Goal: Task Accomplishment & Management: Complete application form

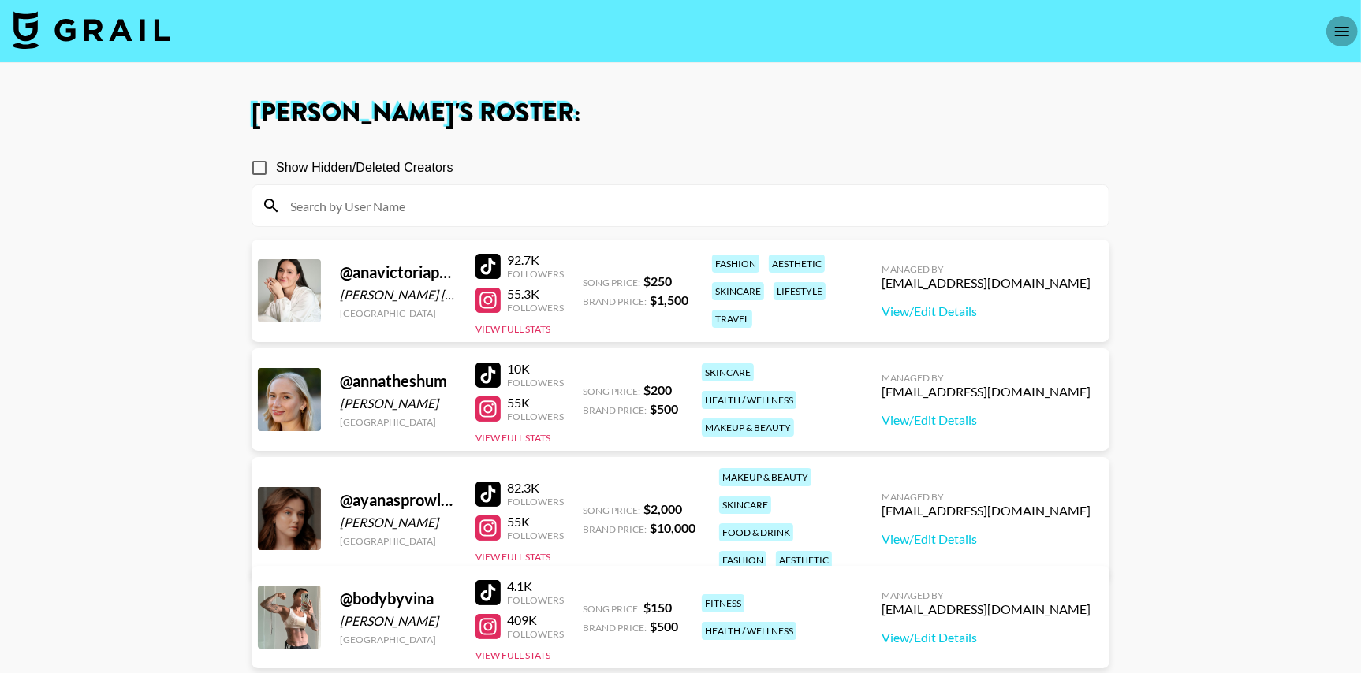
click at [1341, 27] on icon "open drawer" at bounding box center [1342, 31] width 14 height 9
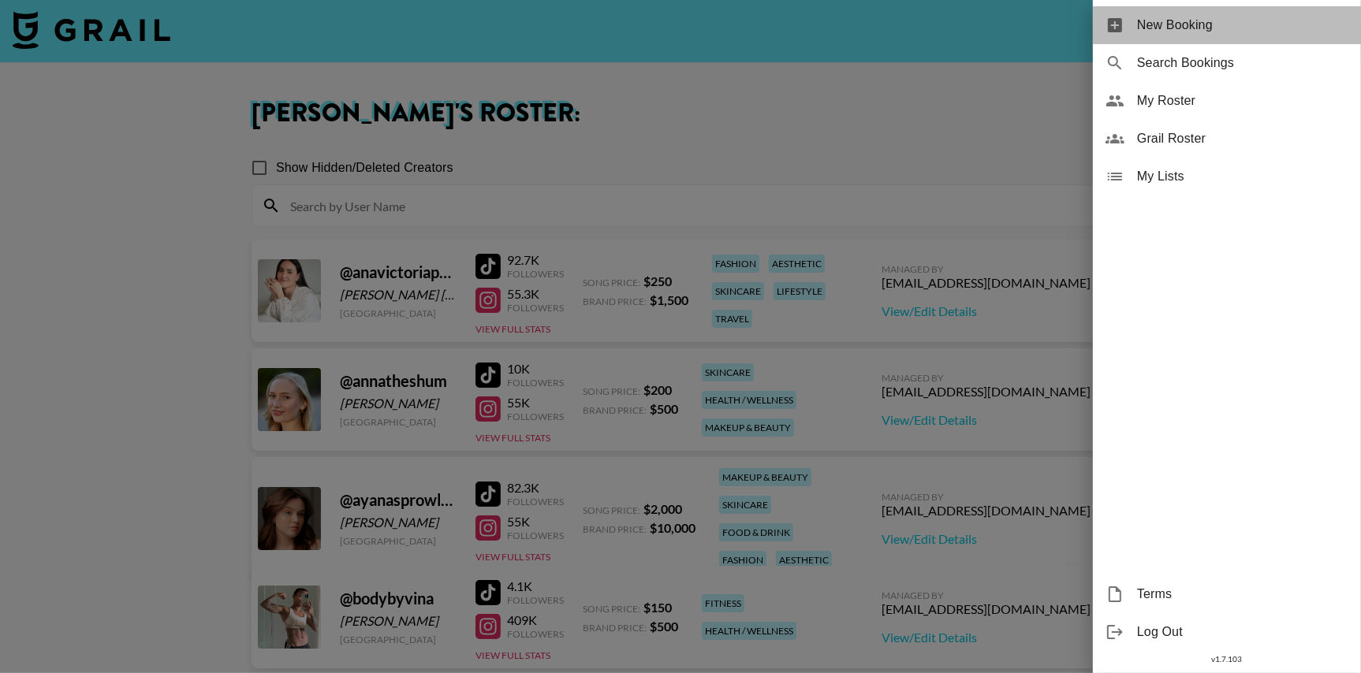
click at [1240, 26] on span "New Booking" at bounding box center [1242, 25] width 211 height 19
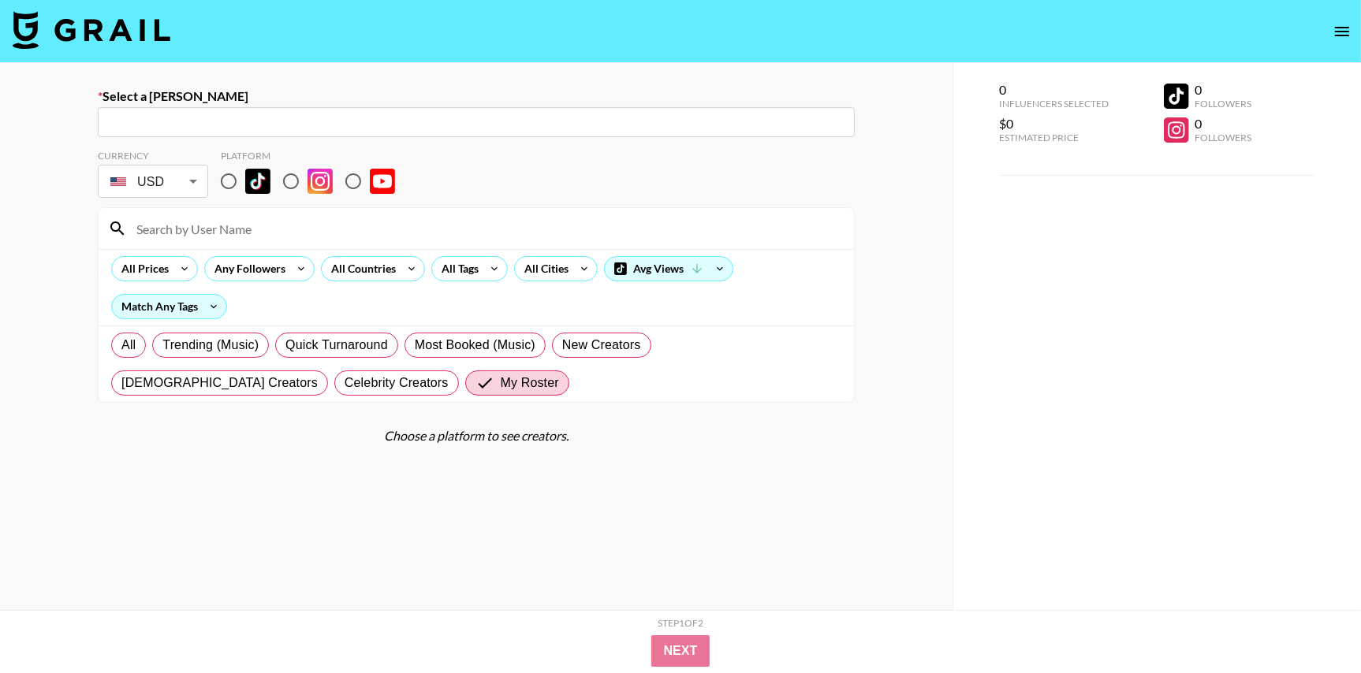
click at [509, 122] on input "text" at bounding box center [476, 123] width 738 height 18
paste input "[EMAIL_ADDRESS]"
click at [417, 126] on input "text" at bounding box center [476, 123] width 738 height 18
click at [341, 154] on li "Add New [PERSON_NAME] "[EMAIL_ADDRESS]"" at bounding box center [476, 156] width 757 height 25
type input "Add New [PERSON_NAME] "[EMAIL_ADDRESS]""
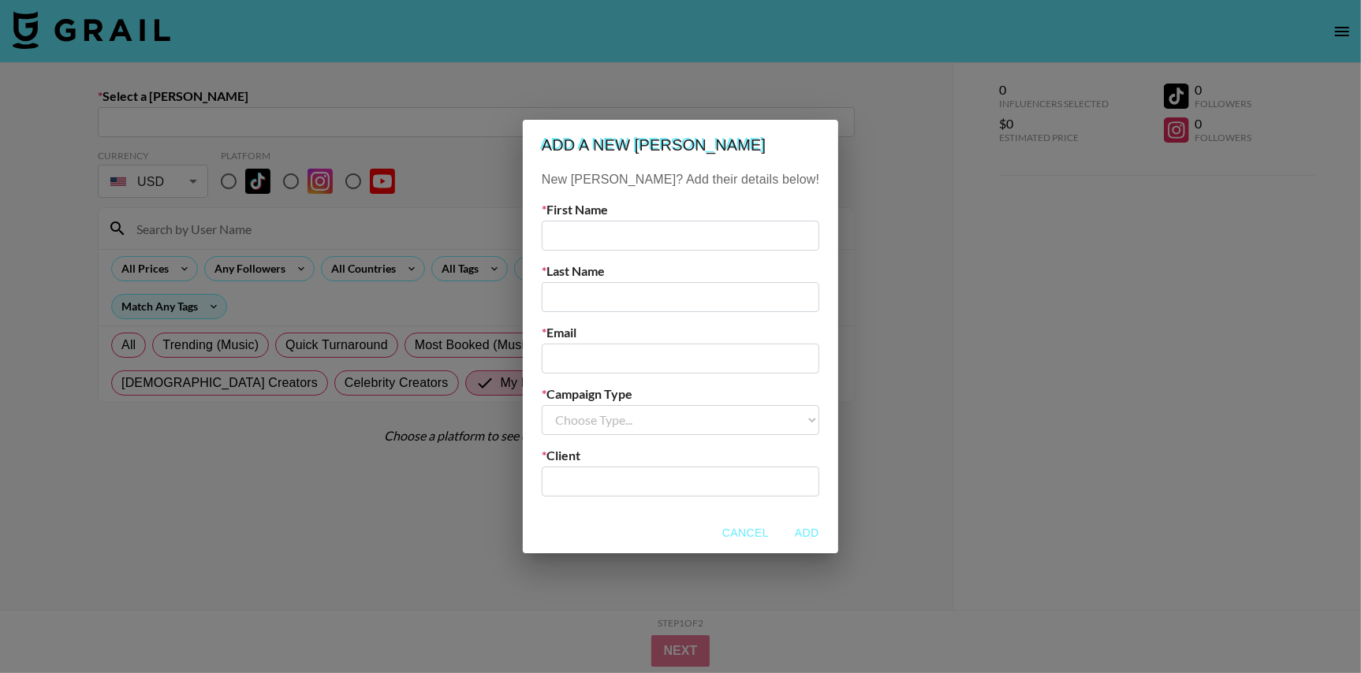
click at [645, 236] on input "text" at bounding box center [681, 236] width 278 height 30
type input "Kat"
click at [650, 297] on input "text" at bounding box center [681, 297] width 278 height 30
type input "Tung"
click at [594, 357] on input "email" at bounding box center [681, 359] width 278 height 30
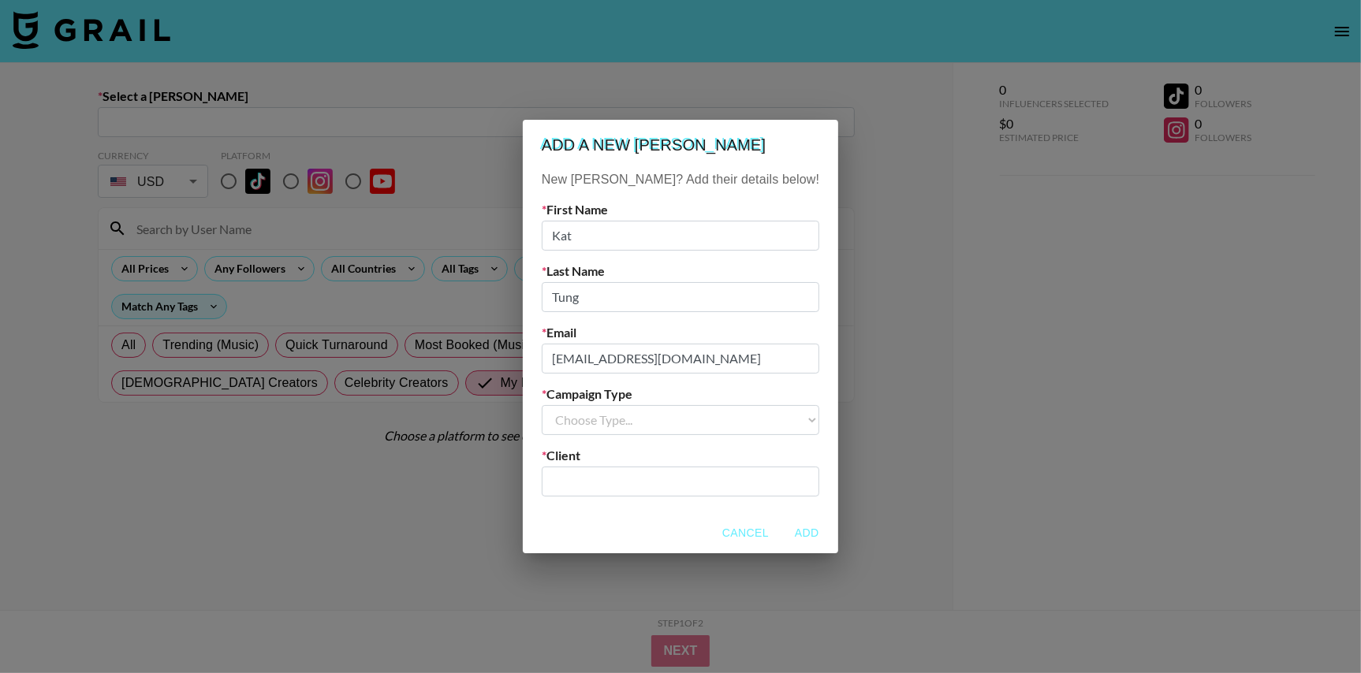
drag, startPoint x: 744, startPoint y: 358, endPoint x: 513, endPoint y: 357, distance: 231.0
click at [513, 357] on div "Add a new [PERSON_NAME] New [PERSON_NAME]? Add their details below! First Name …" at bounding box center [680, 336] width 1361 height 673
paste input "[EMAIL_ADDRESS]"
type input "[EMAIL_ADDRESS]"
click at [641, 416] on select "Choose Type... Song Promos Brand Promos" at bounding box center [681, 420] width 278 height 30
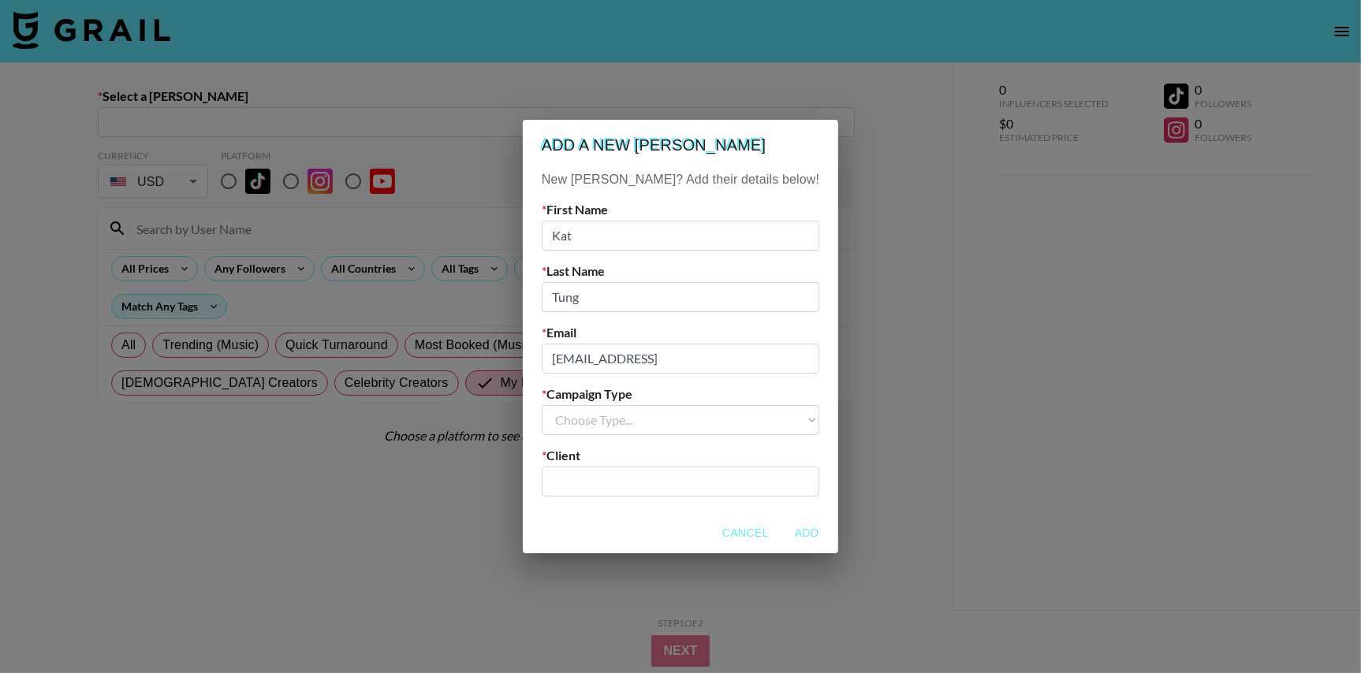
select select "Brand"
click at [573, 405] on select "Choose Type... Song Promos Brand Promos" at bounding box center [681, 420] width 278 height 30
click at [625, 487] on input "text" at bounding box center [680, 481] width 259 height 18
click at [627, 482] on input "text" at bounding box center [680, 481] width 259 height 18
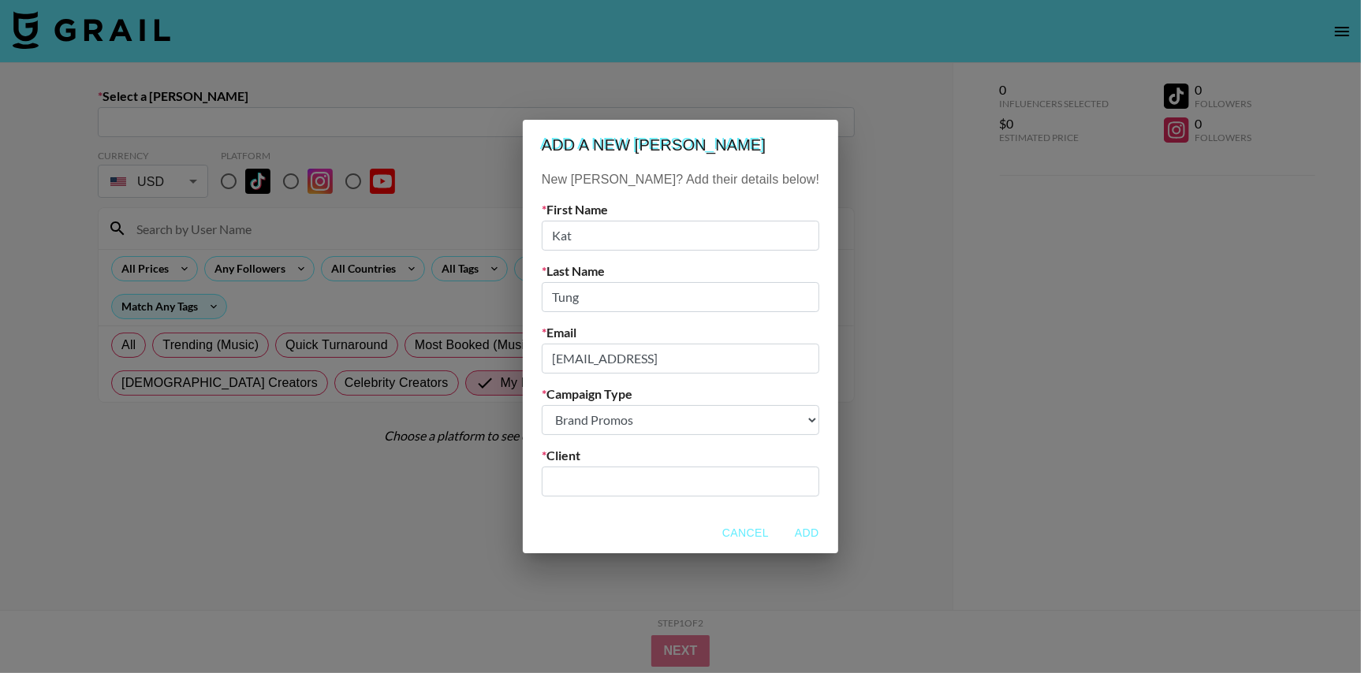
paste input "Beacons"
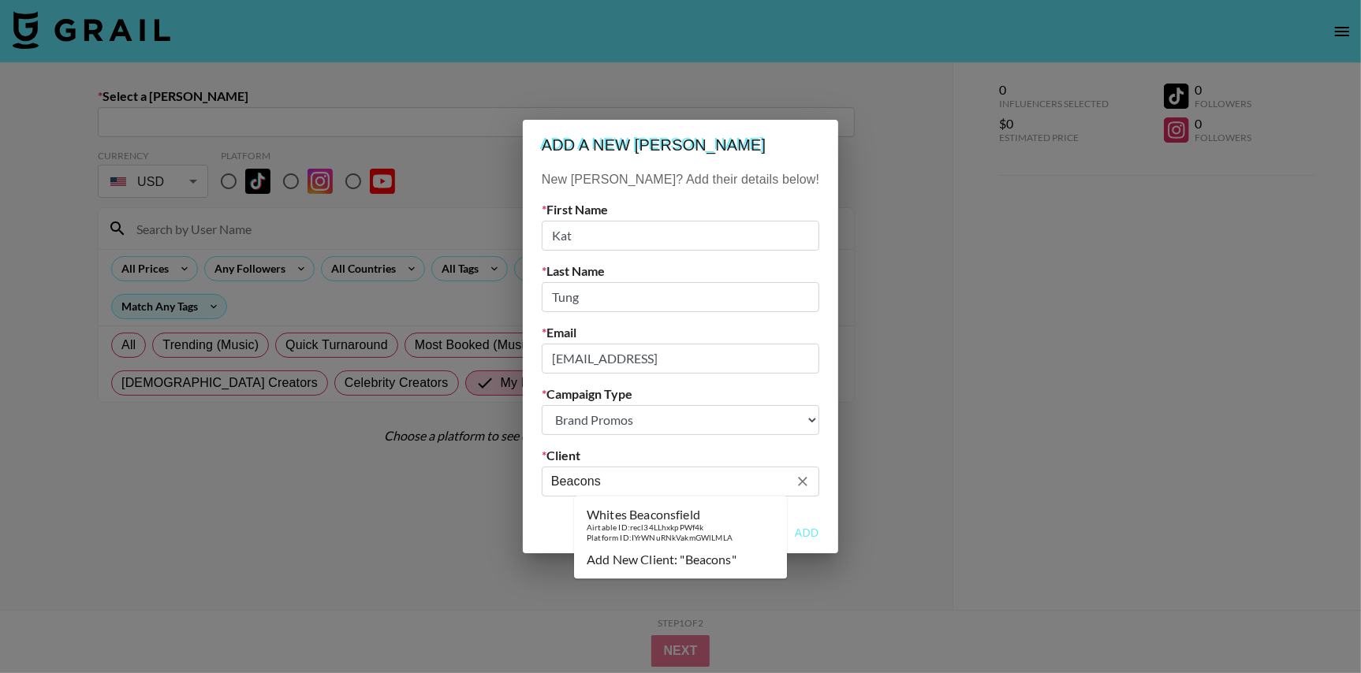
click at [674, 561] on li "Add New Client: "Beacons"" at bounding box center [680, 559] width 213 height 25
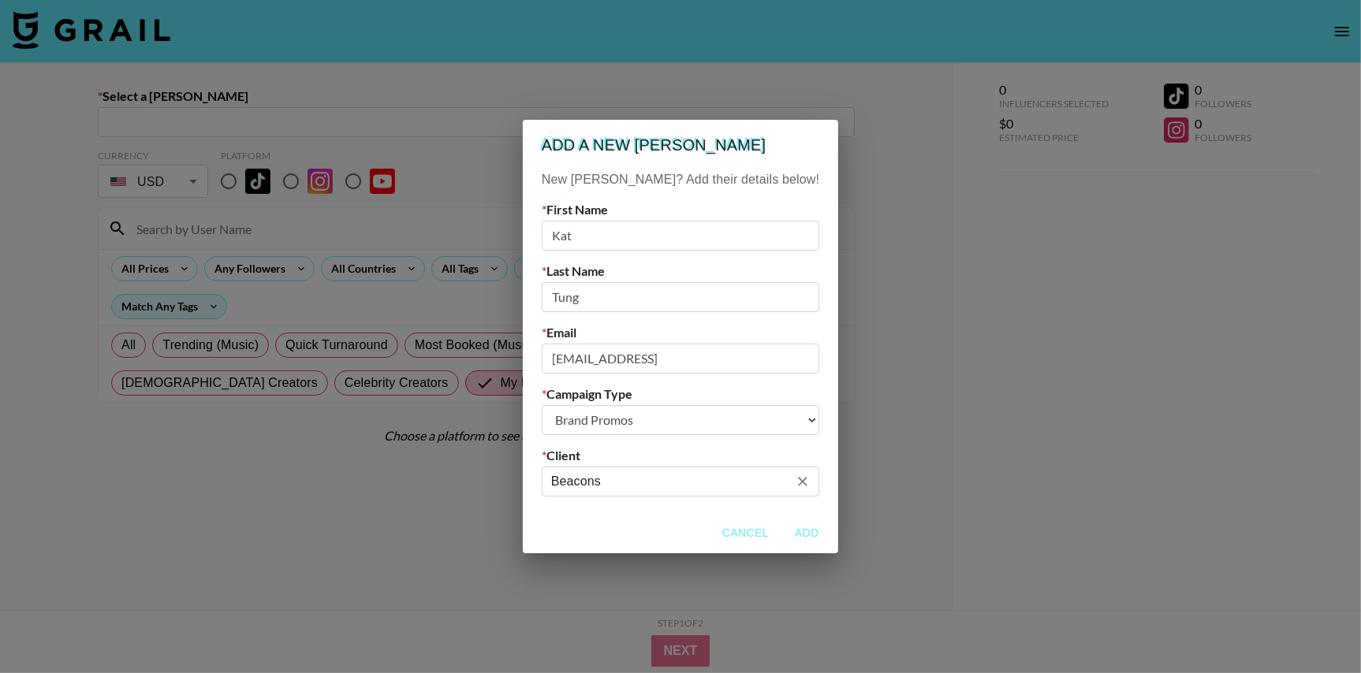
type input "Beacons"
click at [781, 531] on button "Add" at bounding box center [806, 533] width 50 height 29
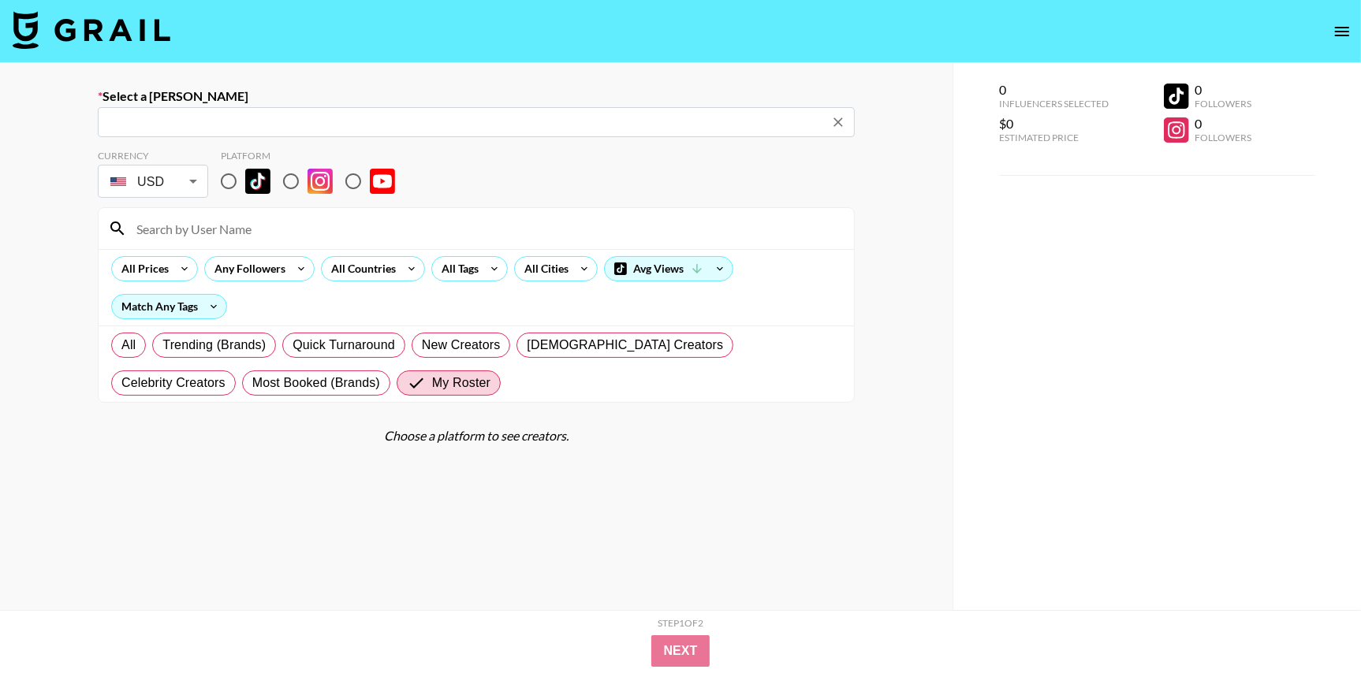
type input "[EMAIL_ADDRESS]: [PERSON_NAME] -- Beacons -- oiROukRkfcNAExUAcN6qpIAwSgm1"
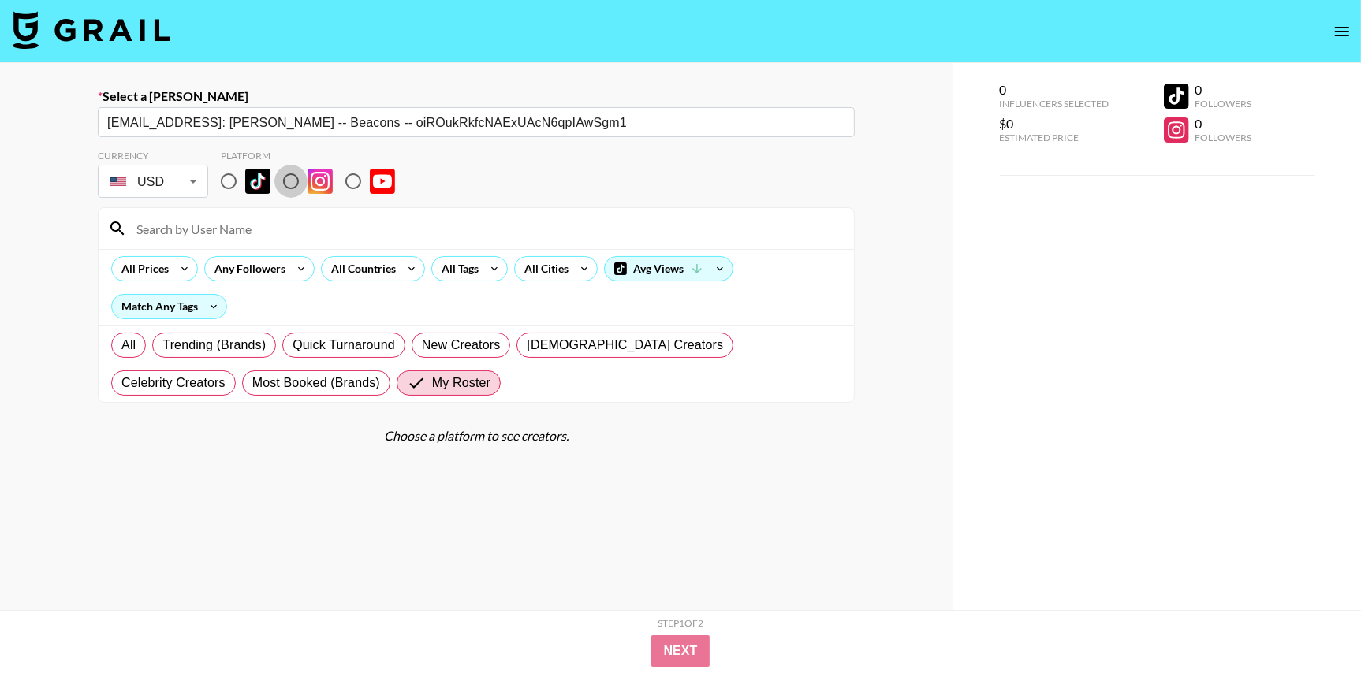
click at [296, 185] on input "radio" at bounding box center [290, 181] width 33 height 33
radio input "true"
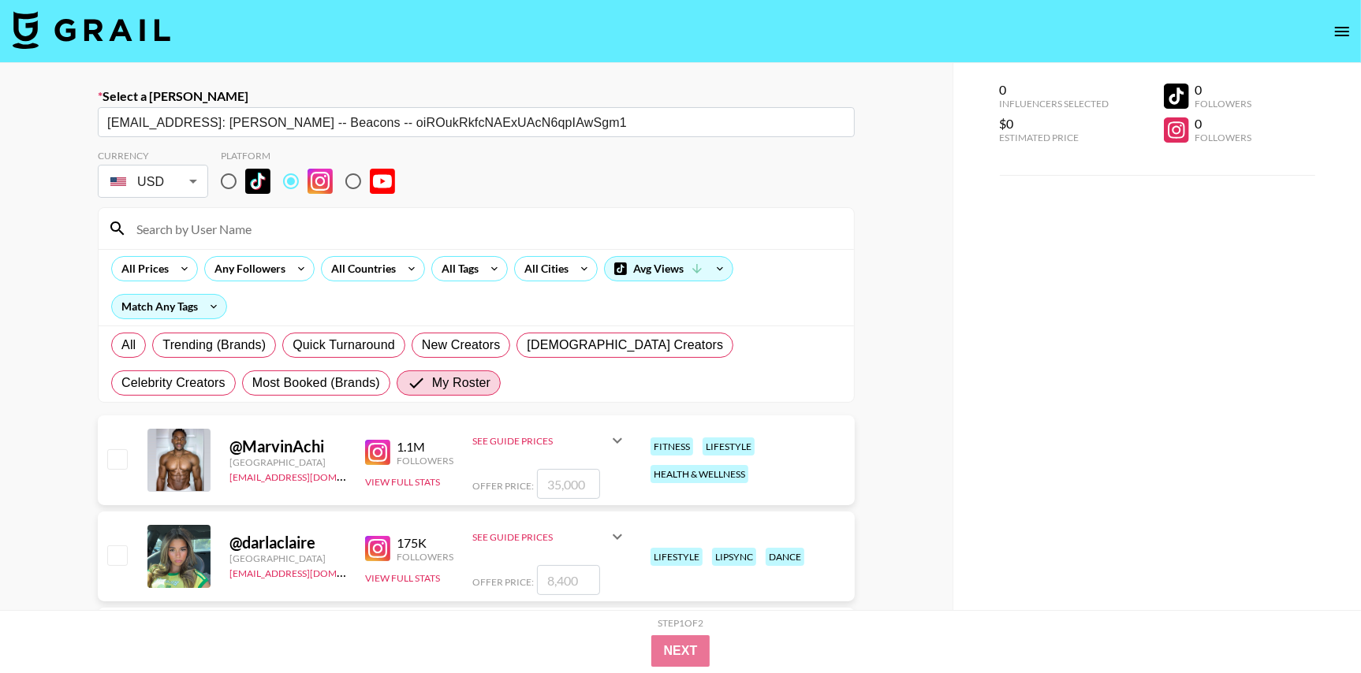
click at [209, 236] on input at bounding box center [486, 228] width 718 height 25
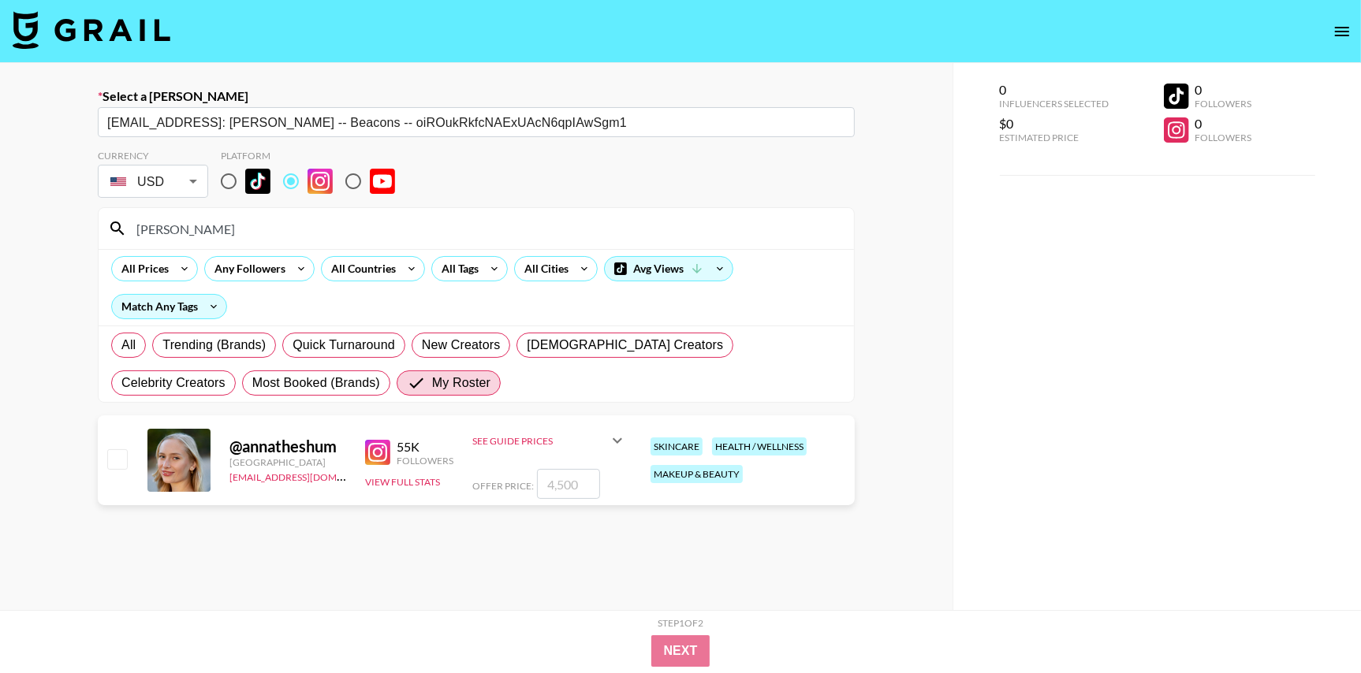
type input "[PERSON_NAME]"
click at [118, 460] on input "checkbox" at bounding box center [116, 458] width 19 height 19
checkbox input "true"
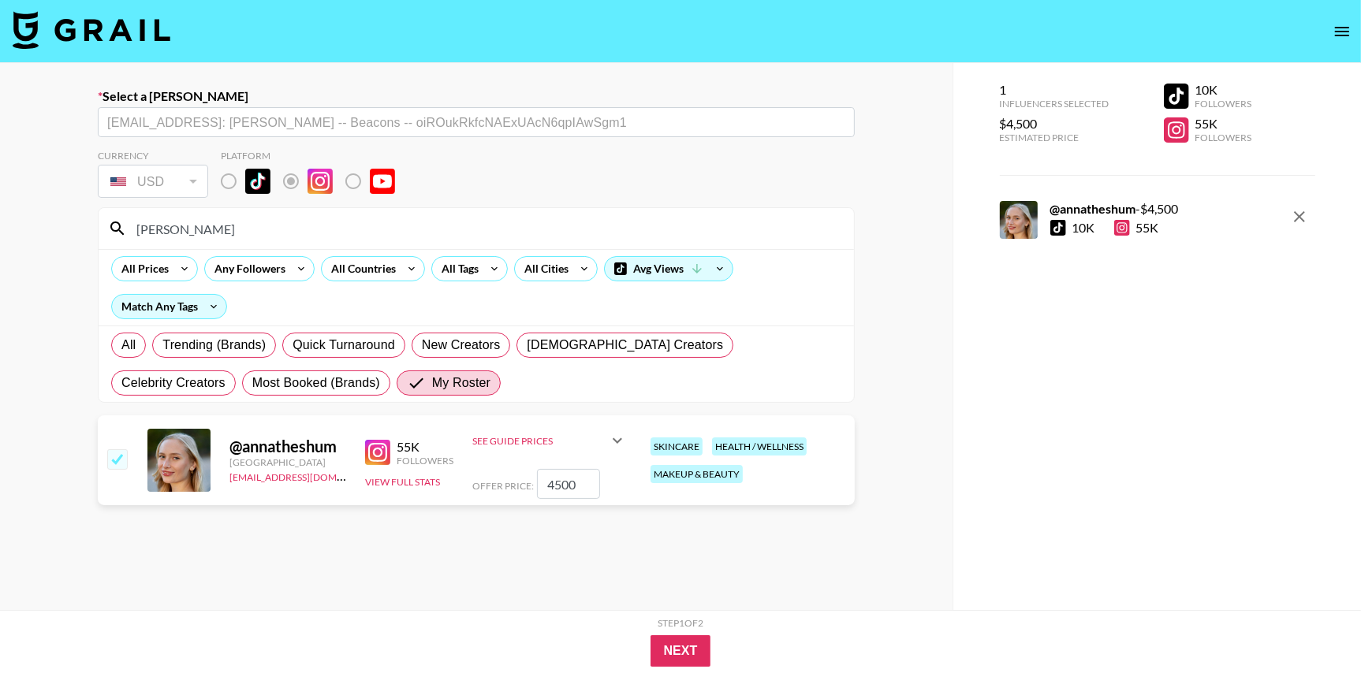
drag, startPoint x: 591, startPoint y: 481, endPoint x: 492, endPoint y: 479, distance: 98.6
click at [492, 479] on div "Offer Price: 4500" at bounding box center [549, 484] width 155 height 30
type input "700"
click at [677, 649] on button "Next" at bounding box center [681, 652] width 61 height 32
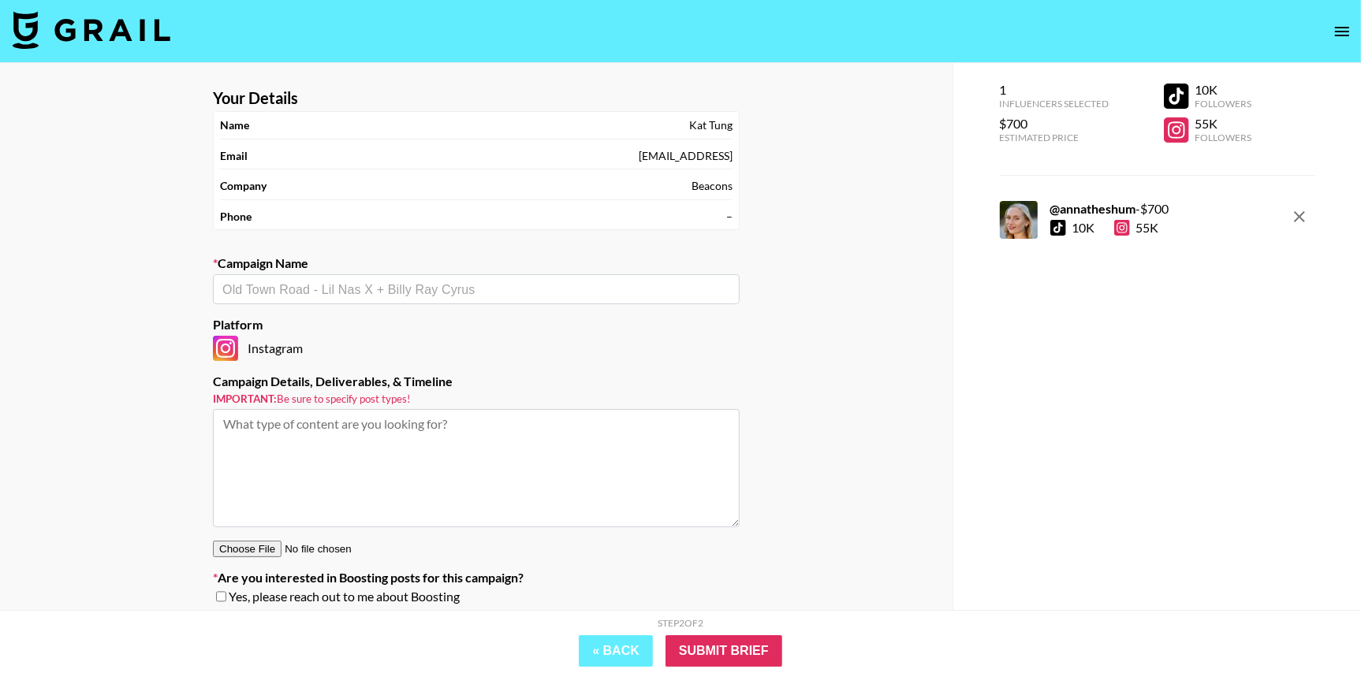
click at [413, 449] on textarea at bounding box center [476, 468] width 527 height 118
paste textarea "3-frame Instagram Story set for $700, including the affiliate link in her bio f…"
type textarea "3-frame Instagram Story set for $700, including the affiliate link in her bio f…"
click at [500, 289] on input "text" at bounding box center [476, 290] width 508 height 18
type input "A"
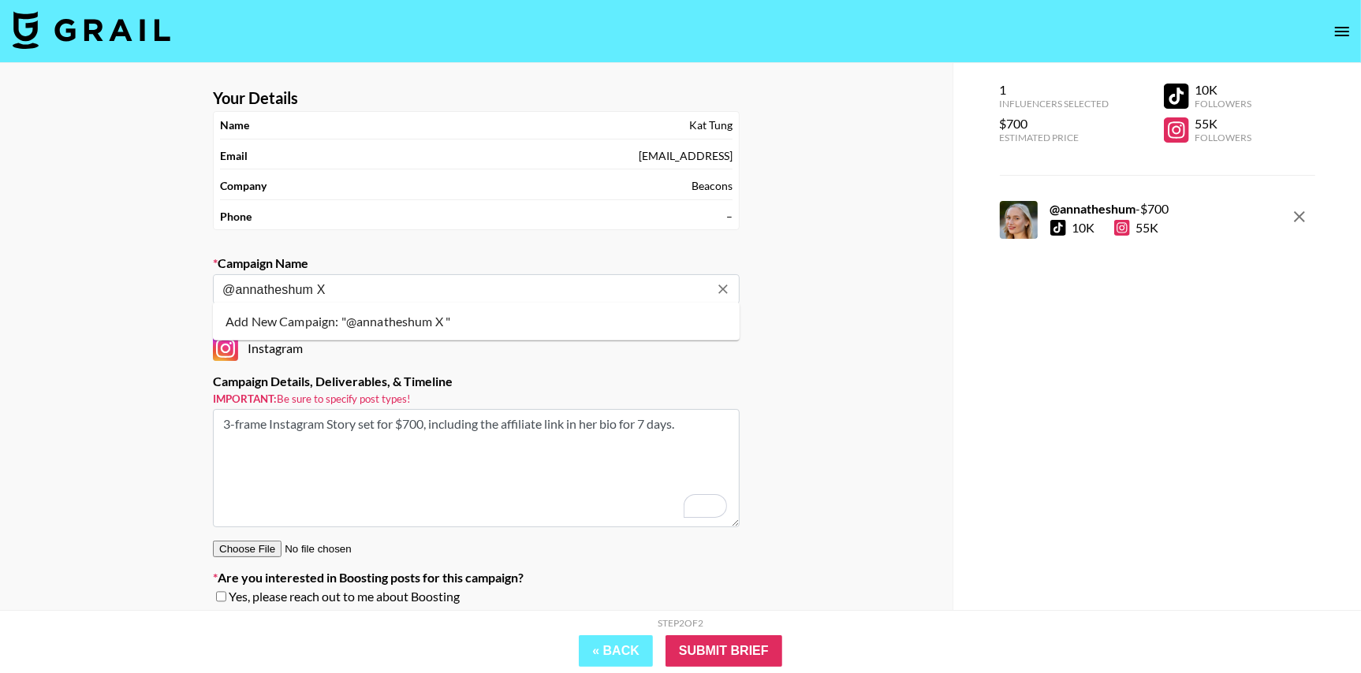
paste input "Rodan+ Fields"
click at [509, 320] on li "Add New Campaign: "@annatheshum X Rodan+ Fields - Stories"" at bounding box center [476, 321] width 527 height 25
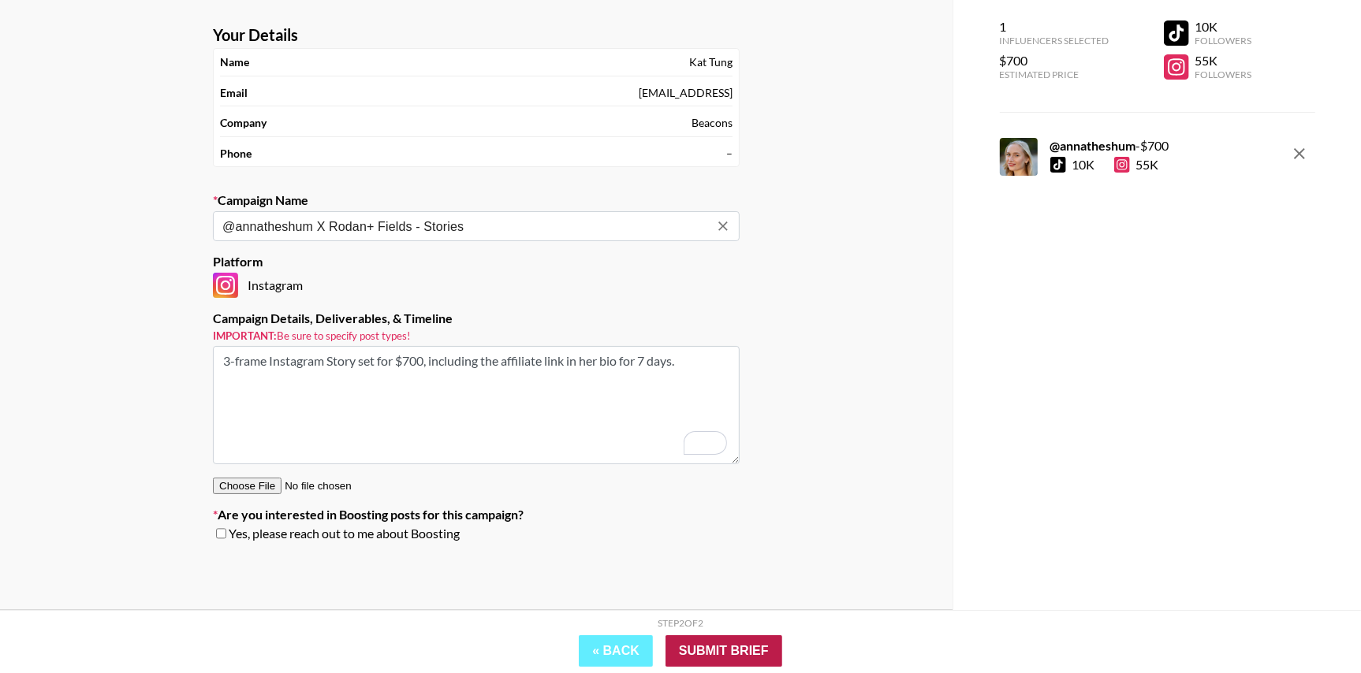
type input "@annatheshum X Rodan+ Fields - Stories"
click at [705, 651] on input "Submit Brief" at bounding box center [724, 652] width 117 height 32
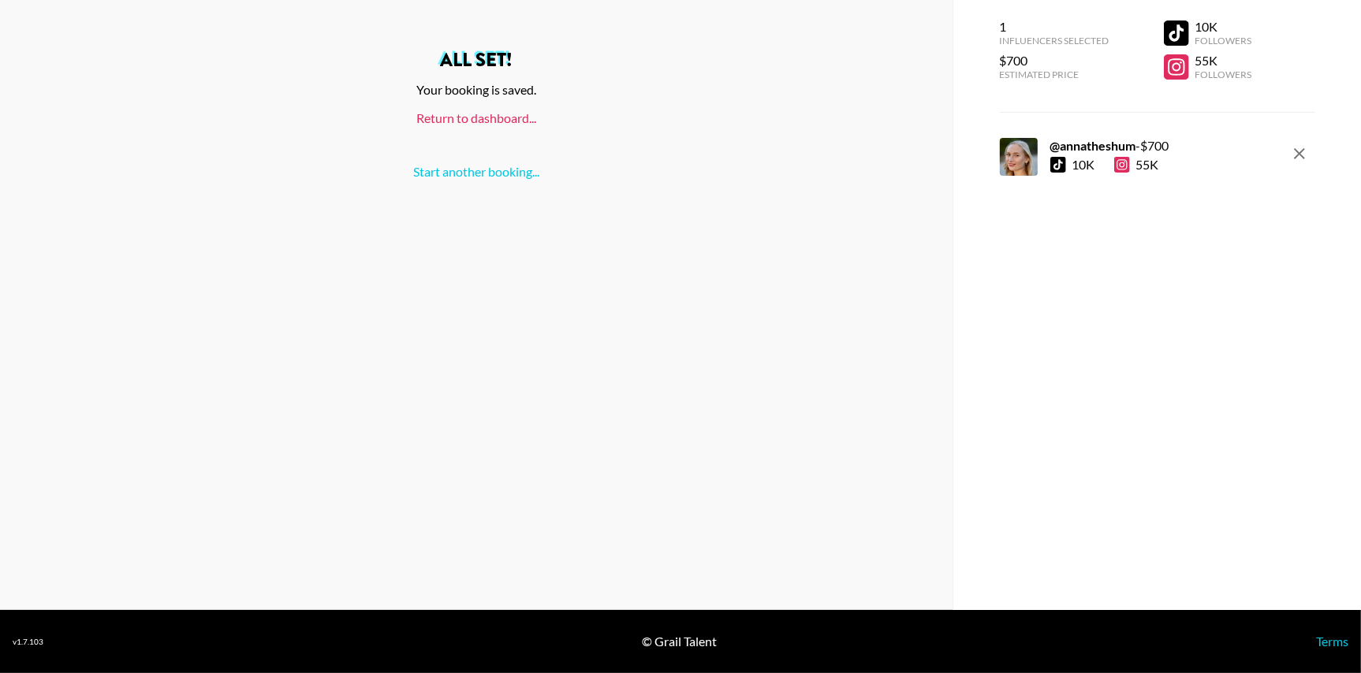
click at [480, 117] on link "Return to dashboard..." at bounding box center [476, 117] width 120 height 15
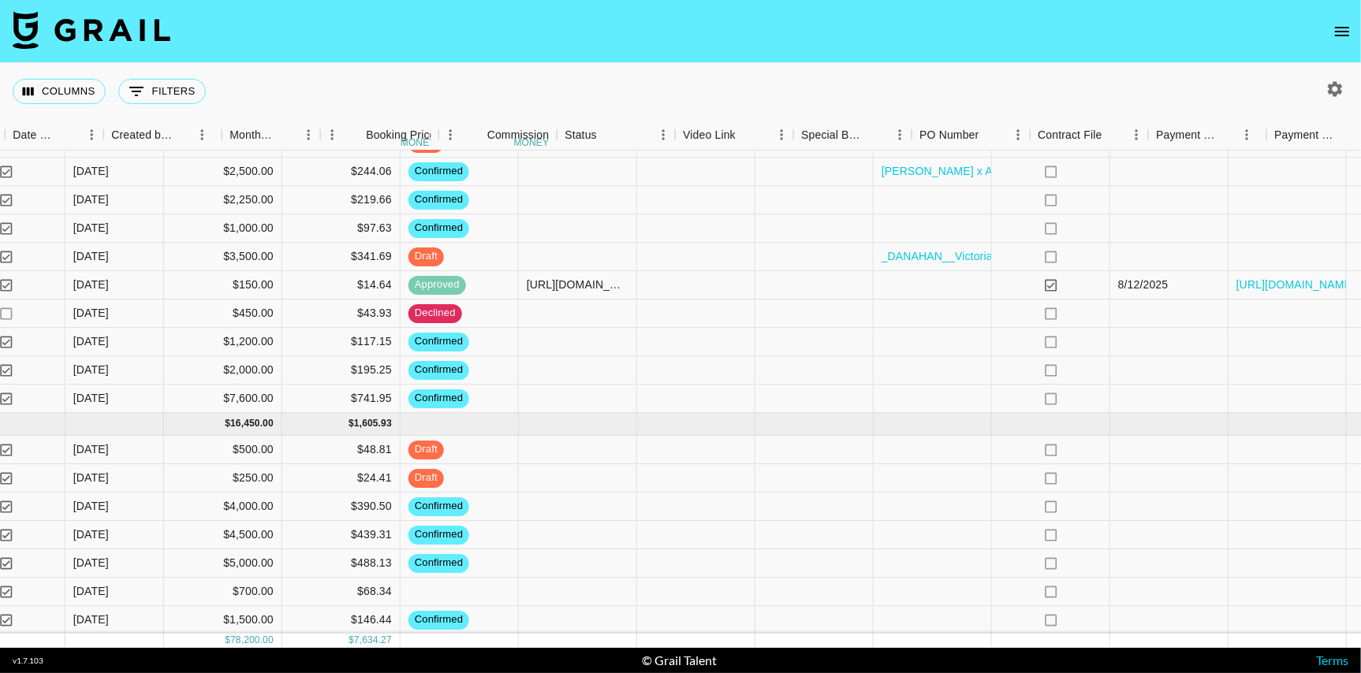
scroll to position [572, 1079]
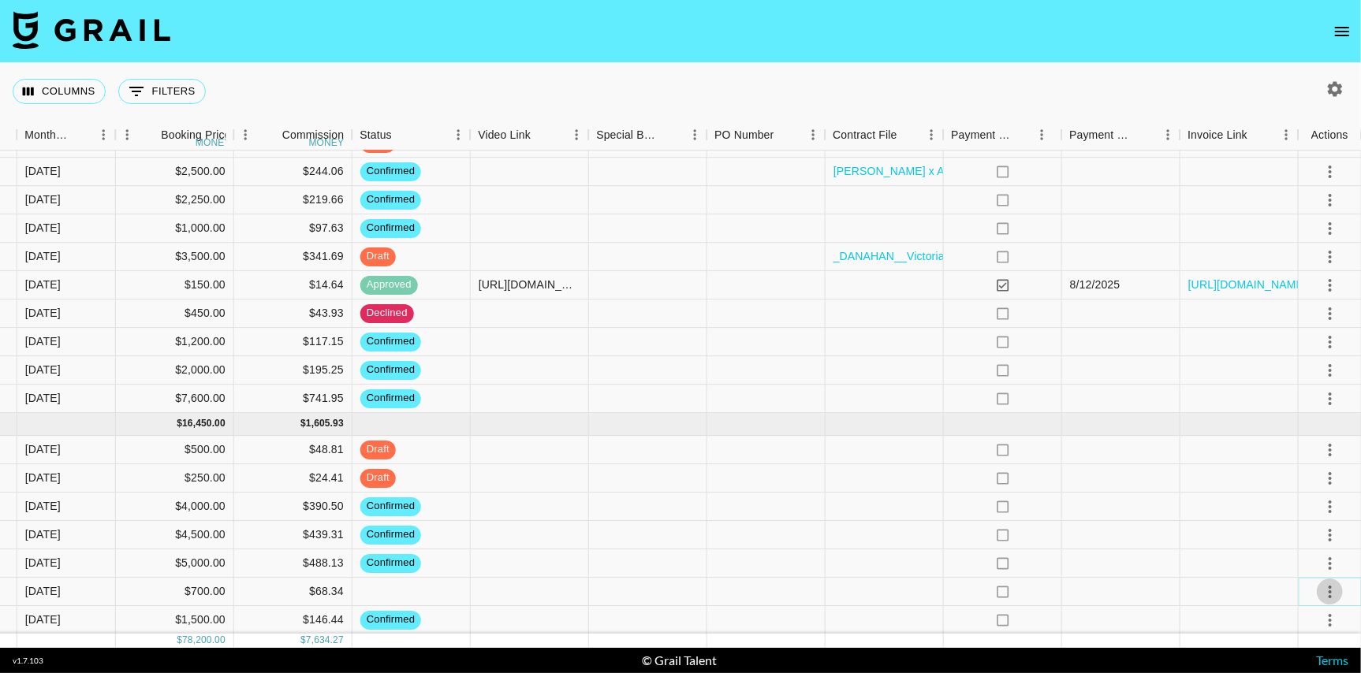
click at [1336, 590] on icon "select merge strategy" at bounding box center [1330, 592] width 19 height 19
click at [1311, 560] on div "Approve" at bounding box center [1295, 556] width 48 height 19
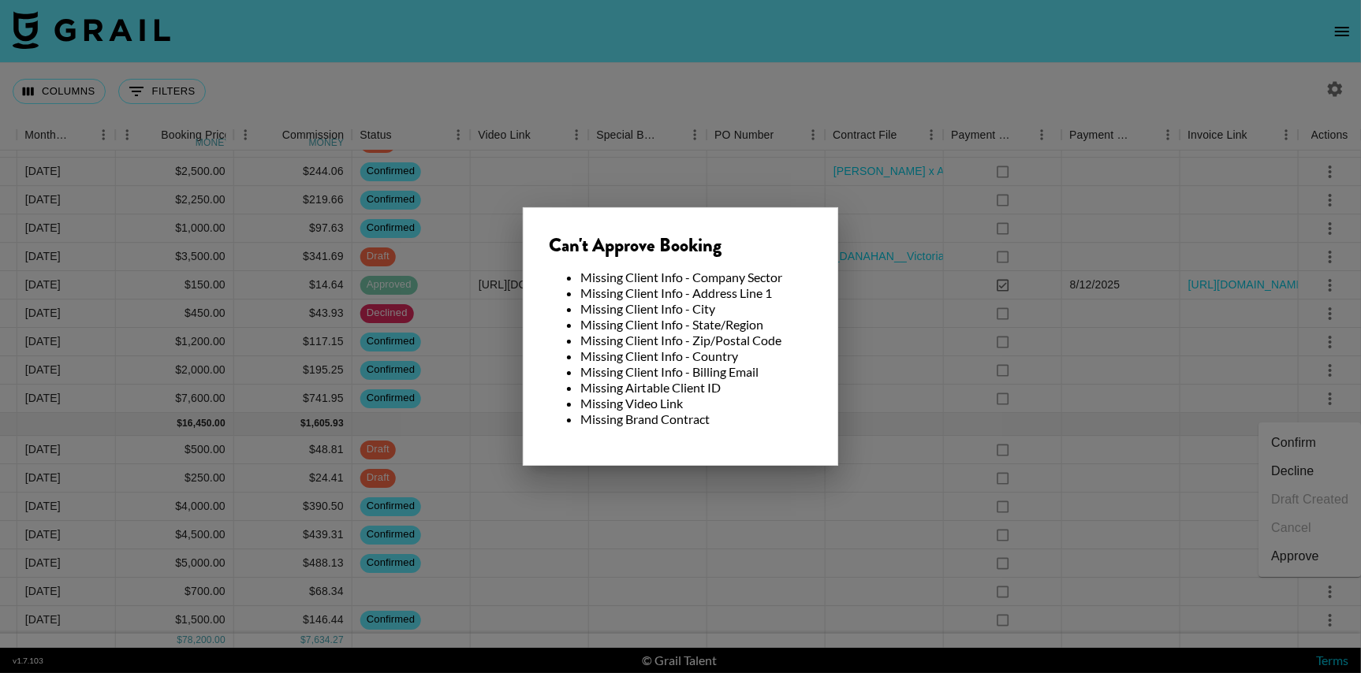
click at [857, 589] on div at bounding box center [680, 336] width 1361 height 673
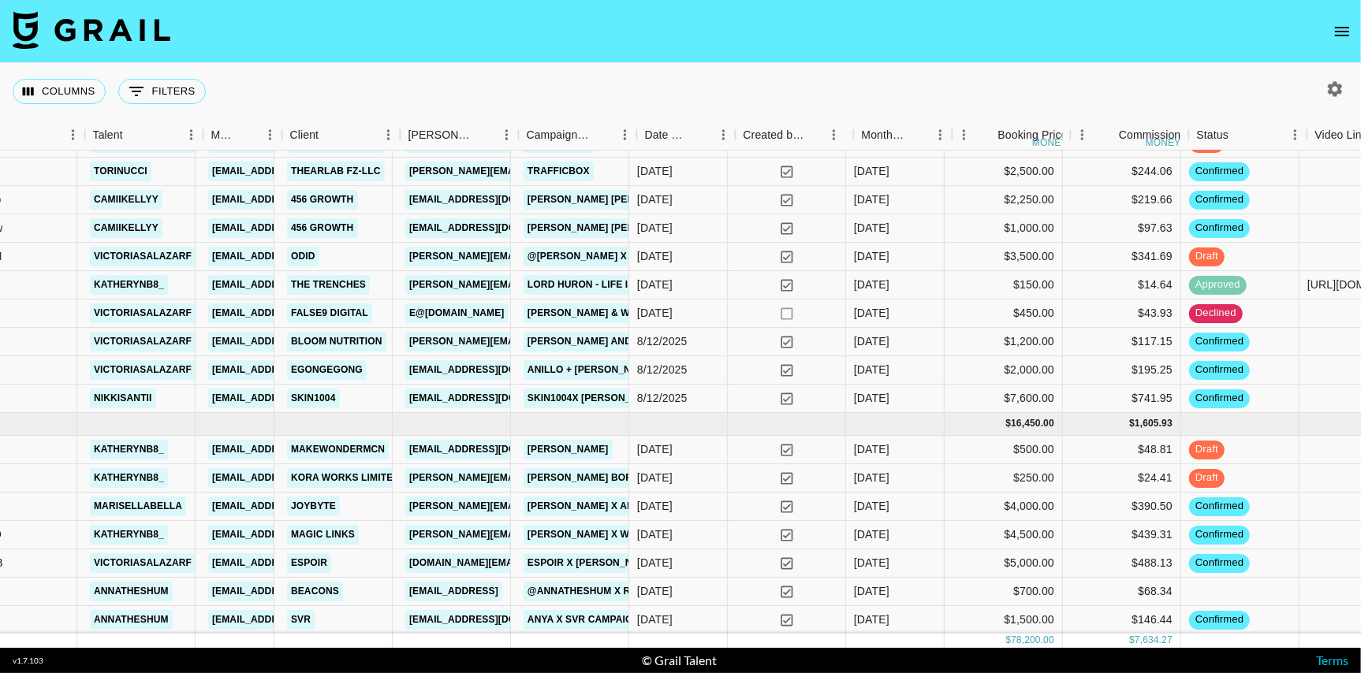
scroll to position [572, 205]
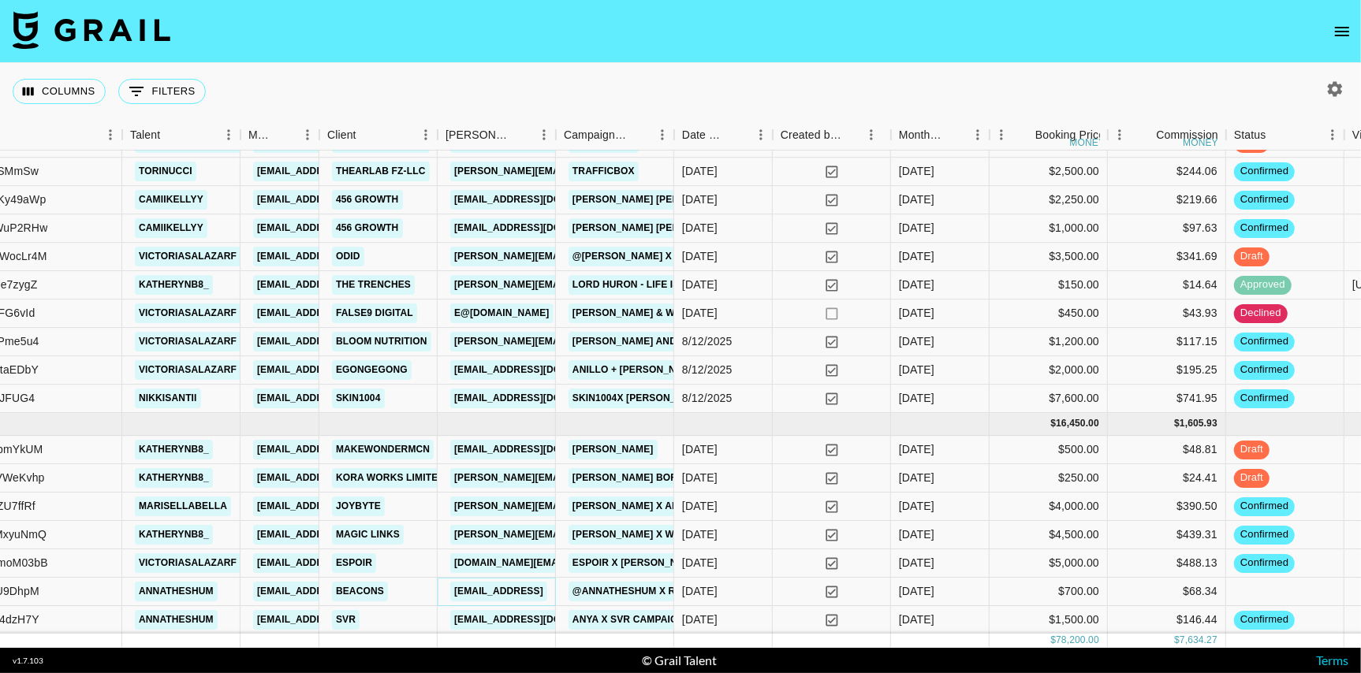
click at [504, 591] on link "[EMAIL_ADDRESS]" at bounding box center [498, 592] width 97 height 20
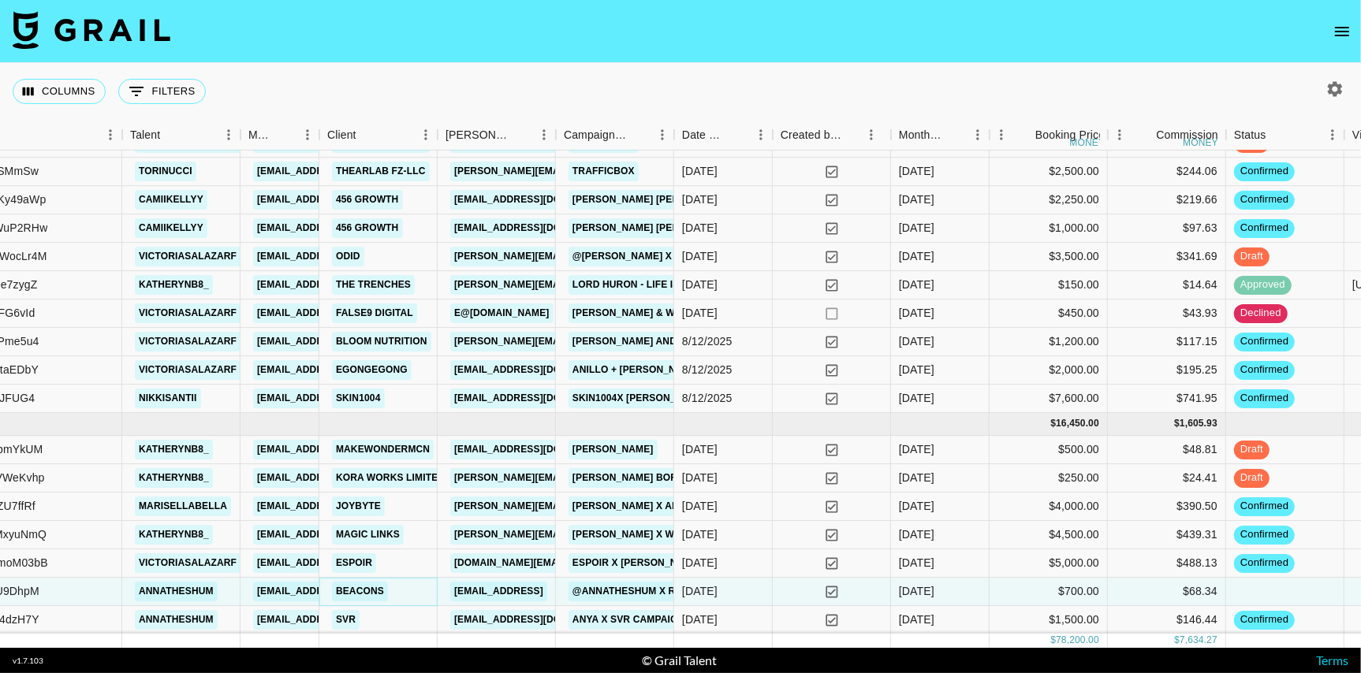
click at [356, 590] on link "Beacons" at bounding box center [360, 592] width 56 height 20
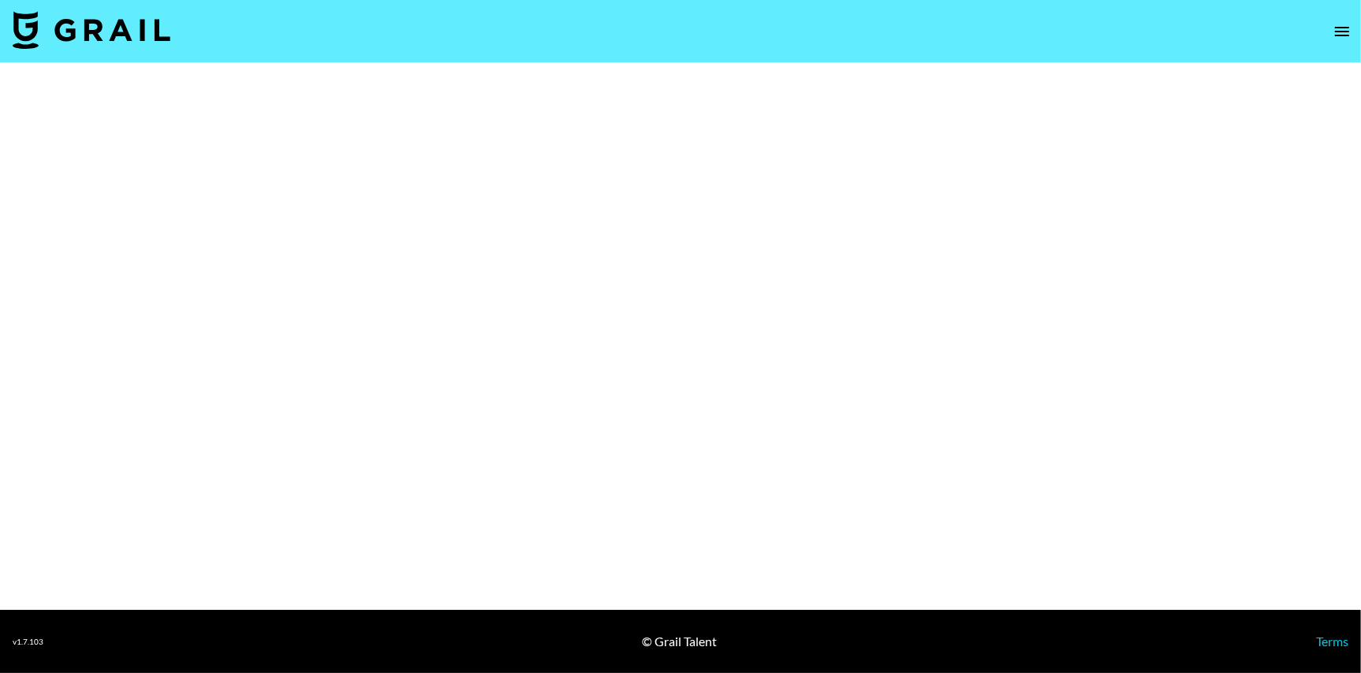
select select "Brand"
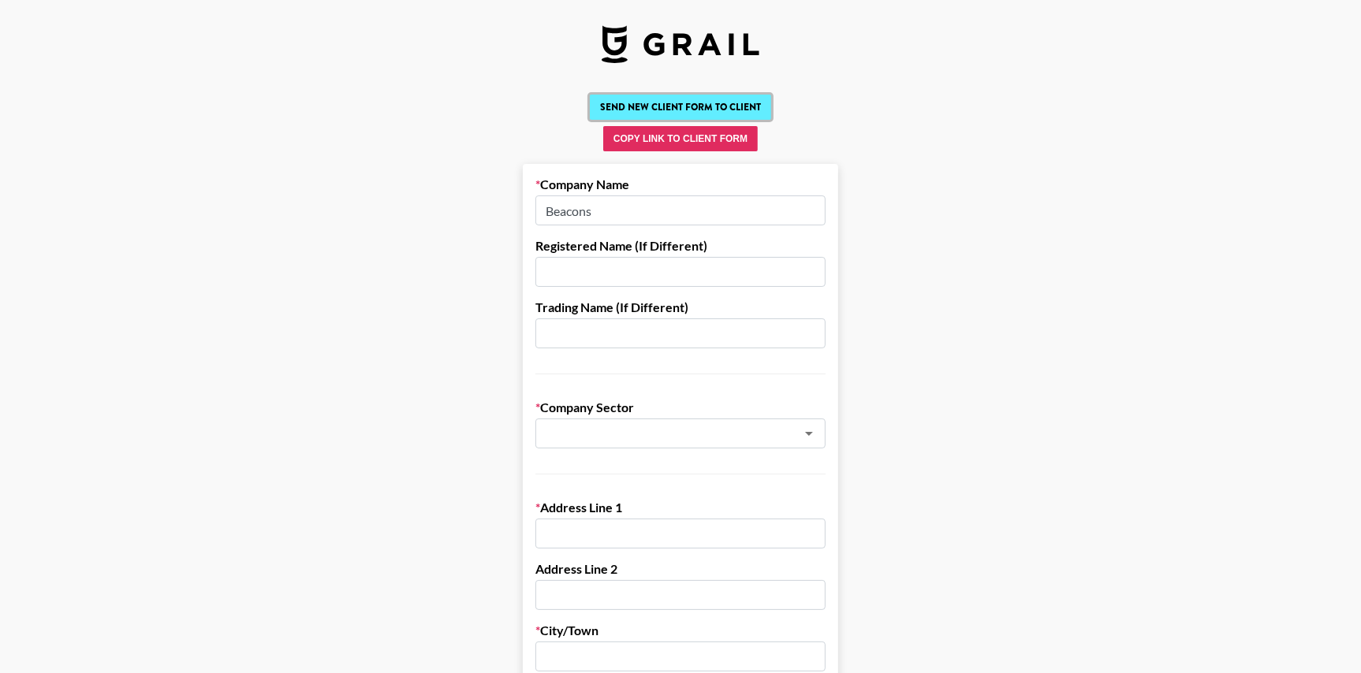
click at [719, 108] on button "Send New Client Form to Client" at bounding box center [680, 107] width 181 height 25
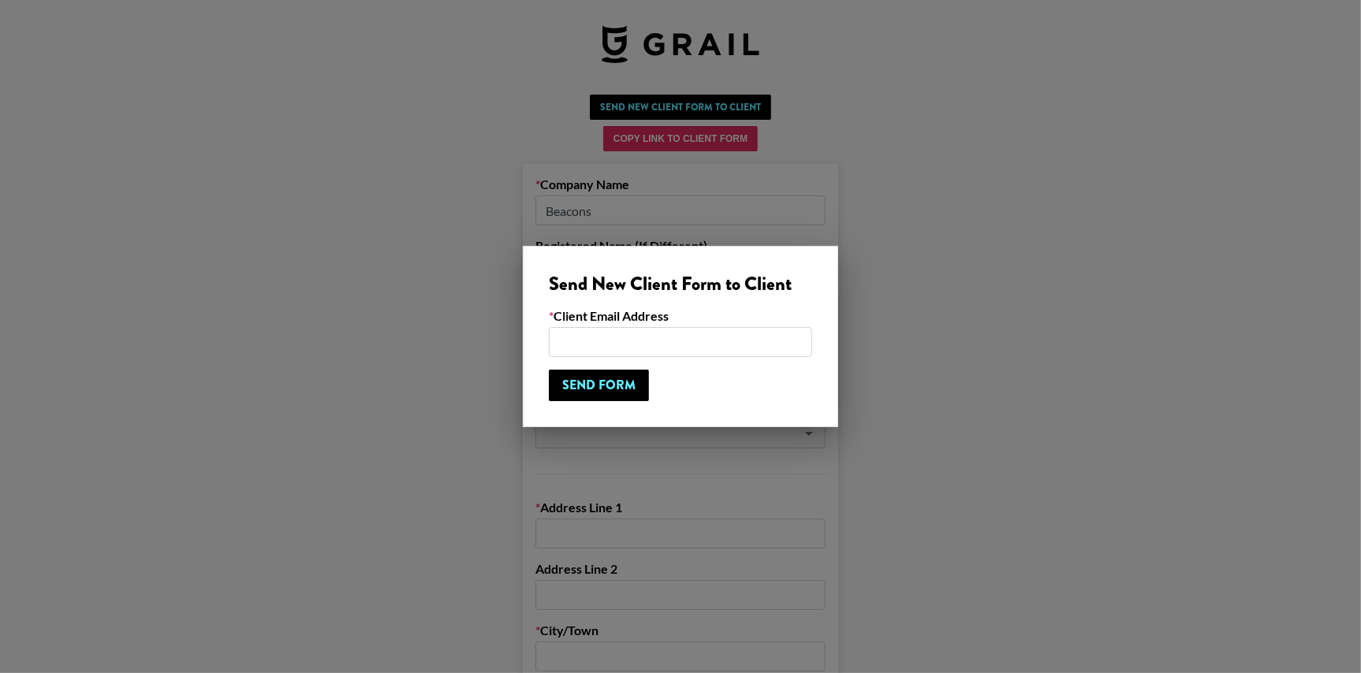
click at [636, 330] on input "email" at bounding box center [680, 342] width 263 height 30
paste input "kat@beacons.ai>"
type input "[EMAIL_ADDRESS]"
click at [606, 380] on input "Send Form" at bounding box center [599, 386] width 100 height 32
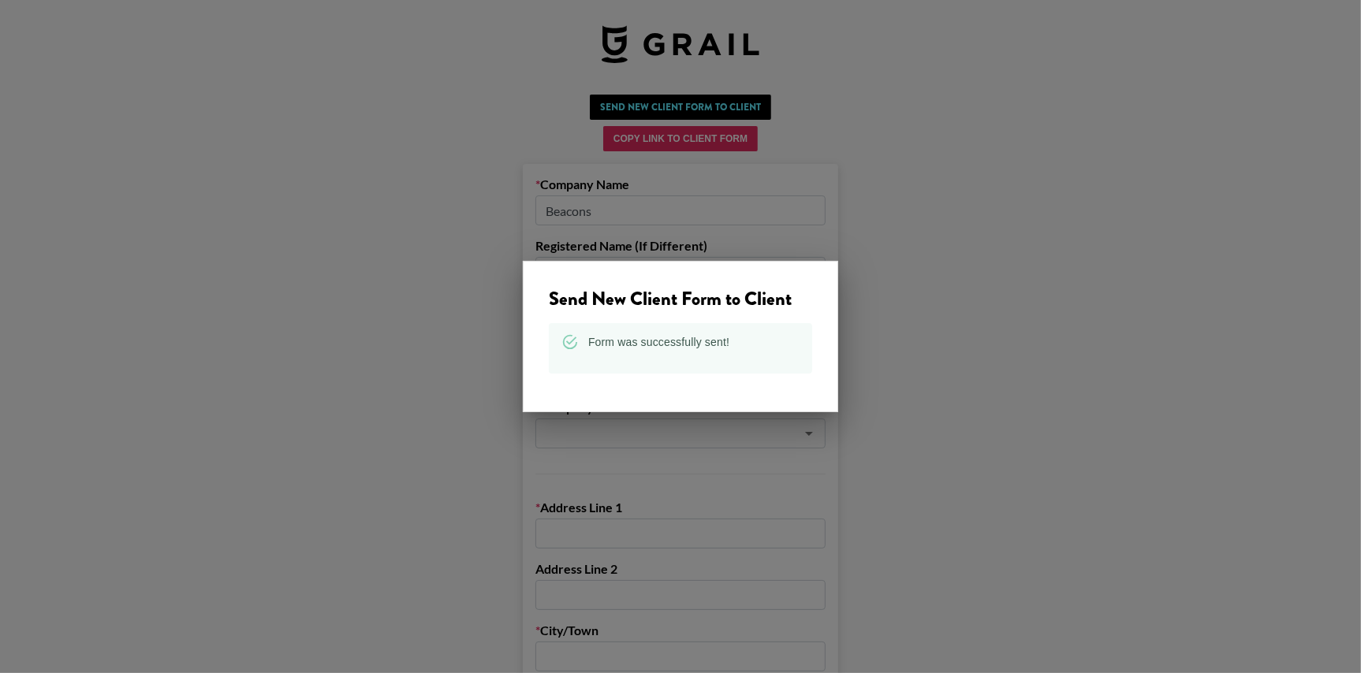
click at [953, 250] on div at bounding box center [680, 336] width 1361 height 673
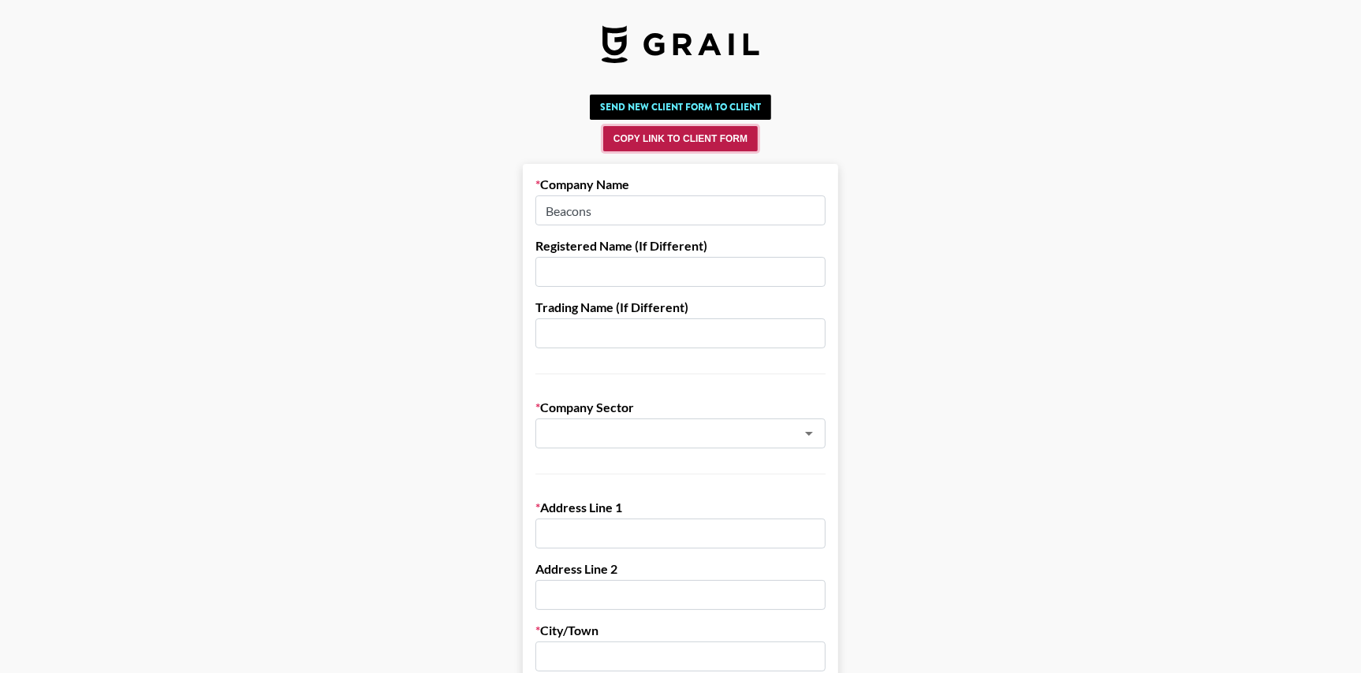
click at [727, 136] on button "Copy Link to Client Form" at bounding box center [680, 138] width 155 height 25
